Goal: Information Seeking & Learning: Check status

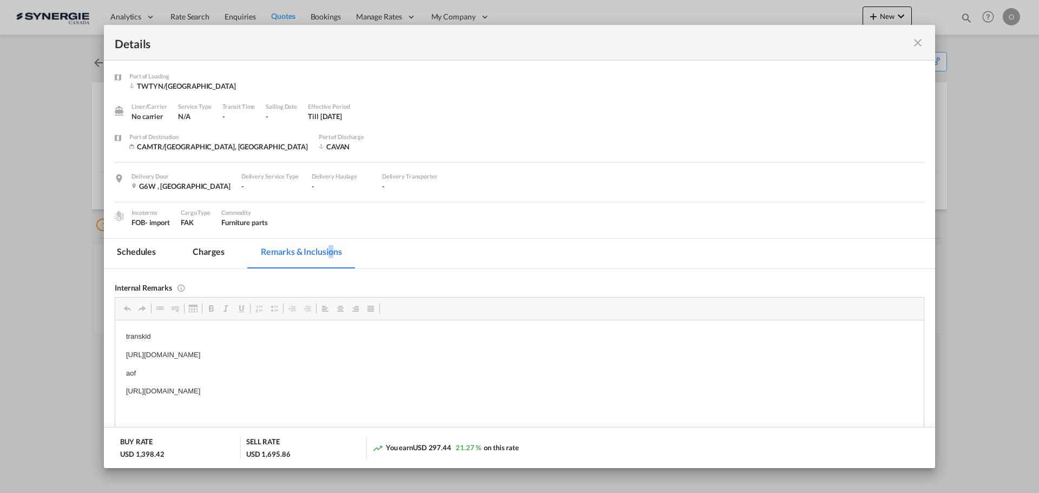
scroll to position [54, 0]
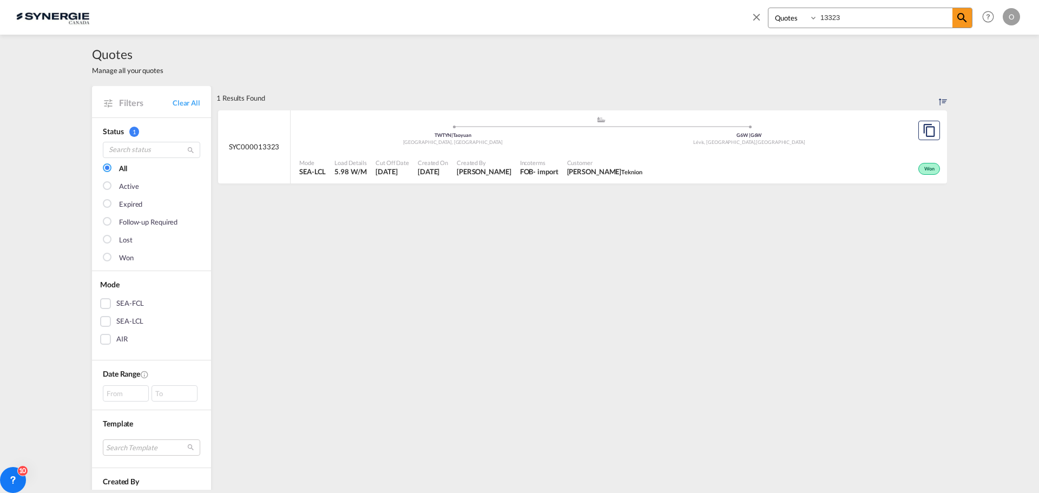
select select "Quotes"
drag, startPoint x: 845, startPoint y: 16, endPoint x: 808, endPoint y: 18, distance: 37.4
click at [808, 18] on div "Bookings Quotes Enquiries 13323" at bounding box center [870, 18] width 205 height 21
click at [537, 172] on div "- import" at bounding box center [549, 172] width 25 height 10
drag, startPoint x: 851, startPoint y: 16, endPoint x: 795, endPoint y: 16, distance: 56.3
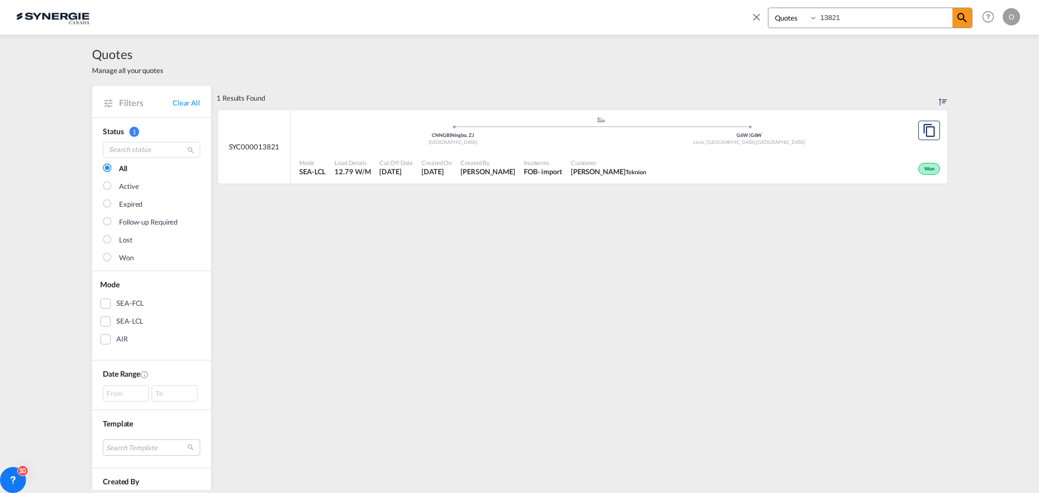
click at [800, 16] on div "Bookings Quotes Enquiries 13821" at bounding box center [870, 18] width 205 height 21
type input "13384"
click at [500, 172] on span "Adriana Groposila" at bounding box center [484, 172] width 55 height 10
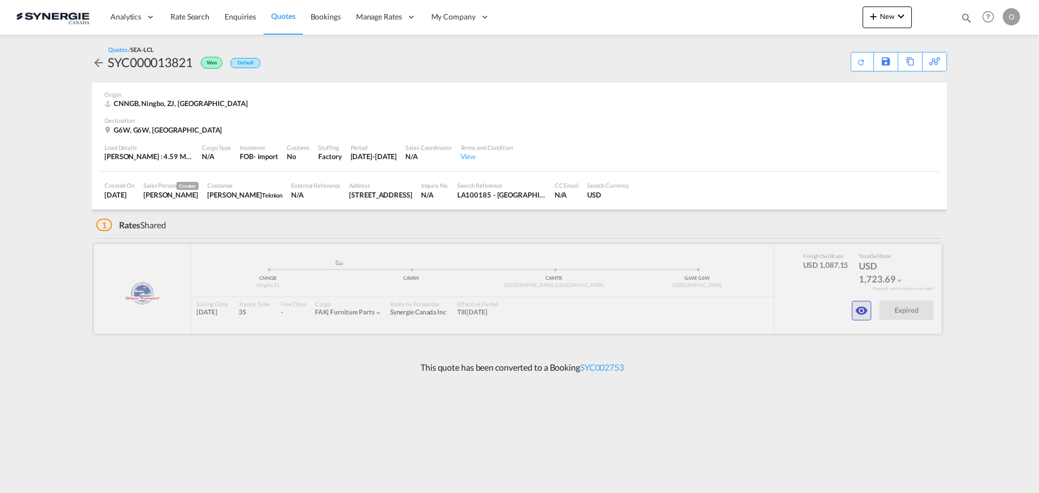
click at [858, 307] on md-icon "icon-eye" at bounding box center [861, 310] width 13 height 13
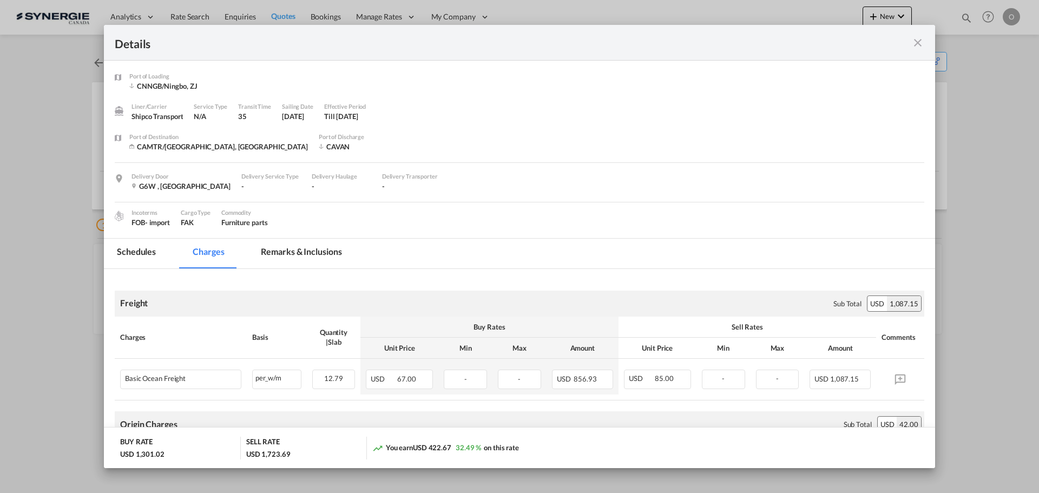
click at [299, 255] on md-tab-item "Remarks & Inclusions" at bounding box center [301, 254] width 107 height 30
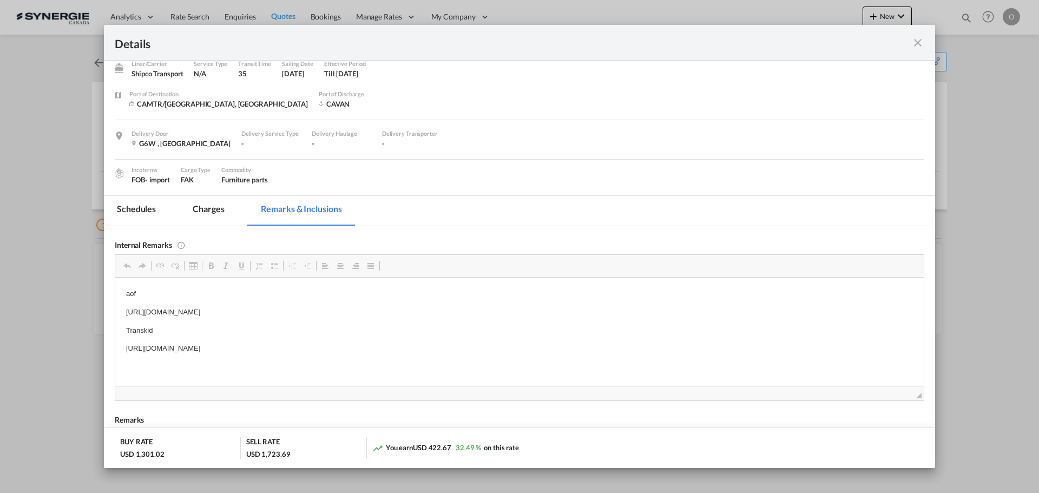
scroll to position [54, 0]
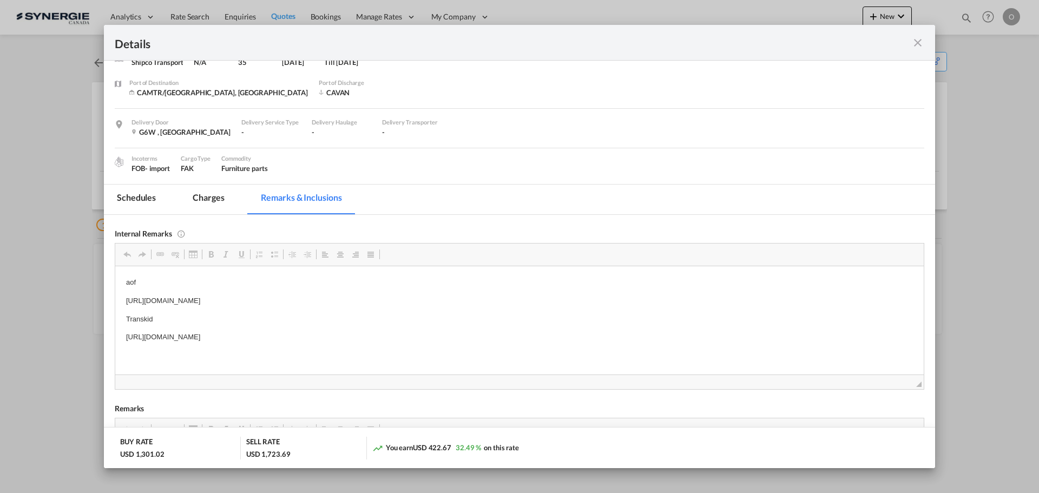
drag, startPoint x: 127, startPoint y: 337, endPoint x: 161, endPoint y: 336, distance: 34.1
drag, startPoint x: 126, startPoint y: 335, endPoint x: 432, endPoint y: 331, distance: 306.4
click at [432, 331] on p "https://app.frontapp.com/open/msg_1gxvvx1r?key=OgWypDdXNsT71PLyoDxKGBXaKbjAbG3_" at bounding box center [519, 336] width 787 height 11
copy p "https://app.frontapp.com/open/msg_1gxvvx1r?key=OgWypDdXNsT71PLyoDxKGBXaKbjAbG3_"
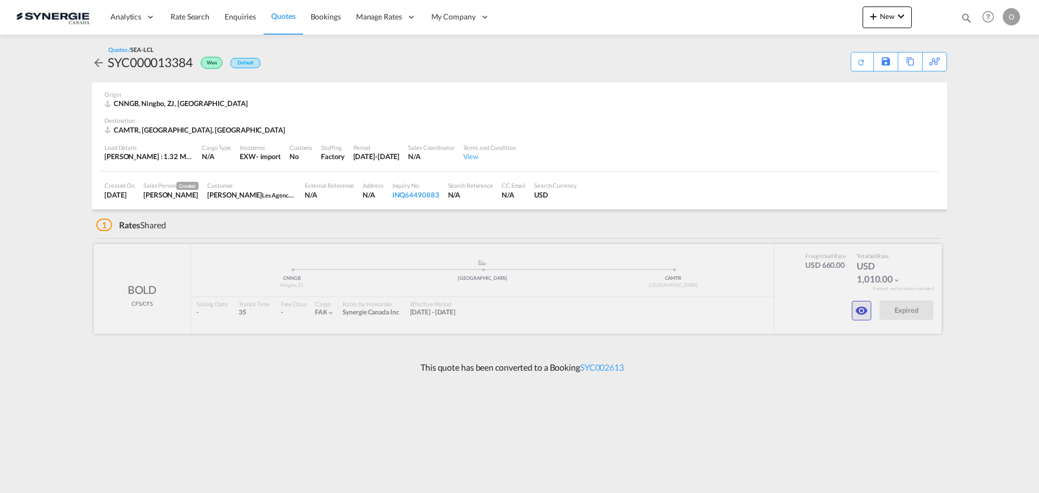
click at [857, 314] on md-icon "icon-eye" at bounding box center [861, 310] width 13 height 13
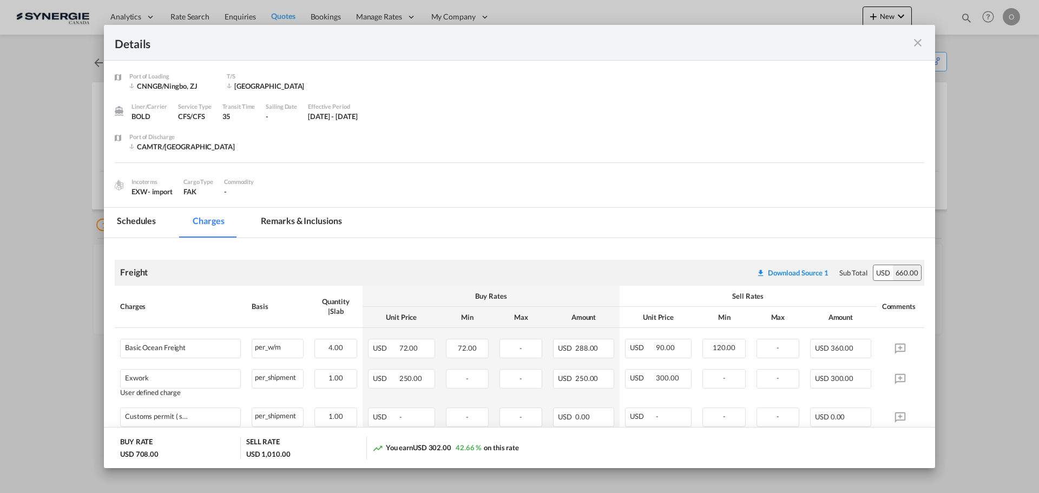
click at [918, 43] on md-icon "icon-close fg-AAA8AD m-0 cursor" at bounding box center [917, 42] width 13 height 13
